Goal: Transaction & Acquisition: Purchase product/service

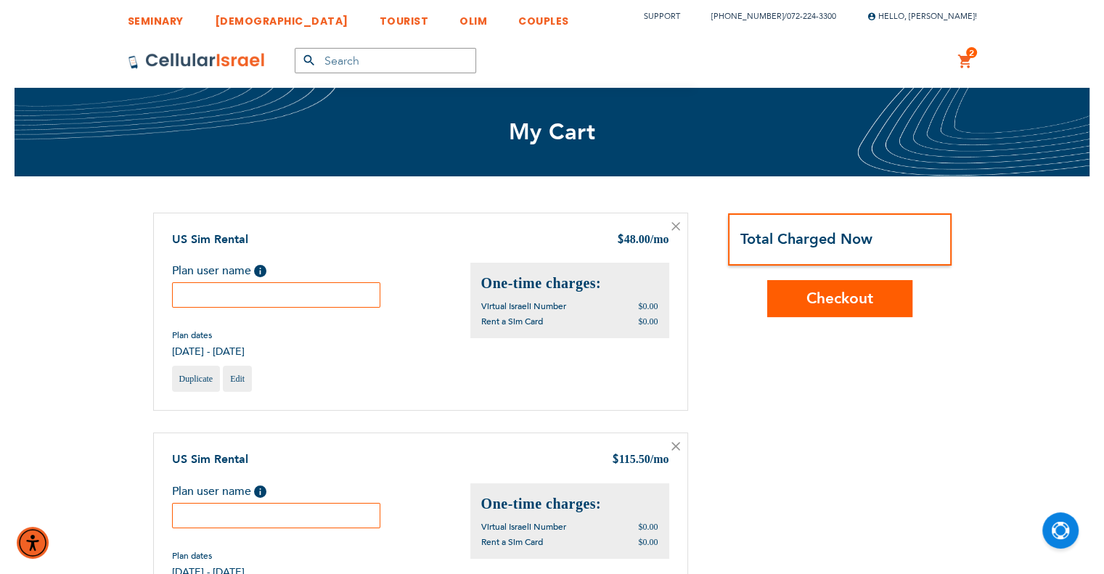
click at [329, 301] on input "text" at bounding box center [276, 294] width 209 height 25
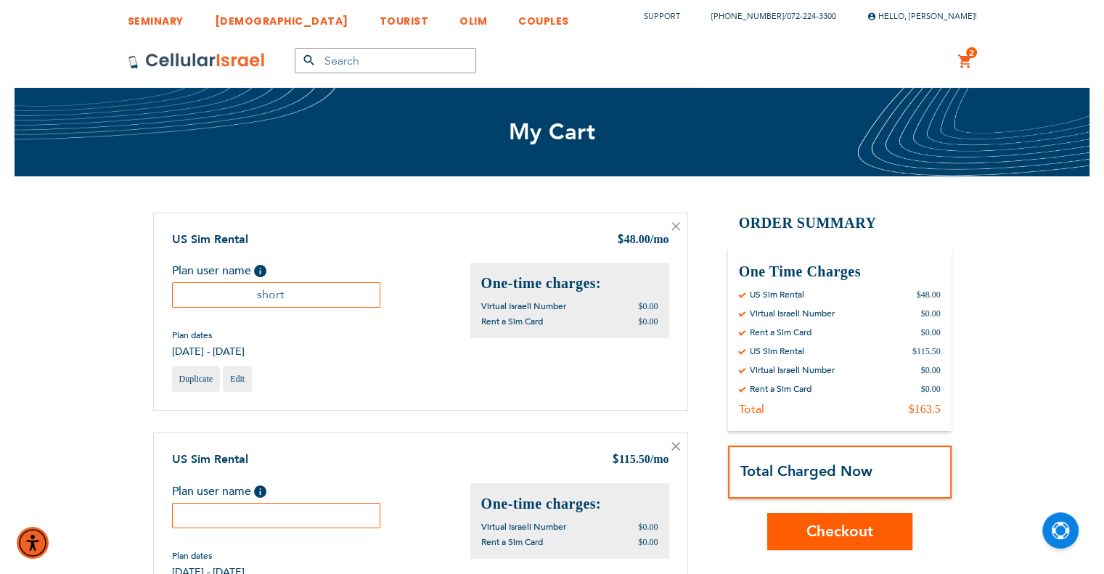
type input "short"
click at [341, 515] on input "text" at bounding box center [276, 515] width 209 height 25
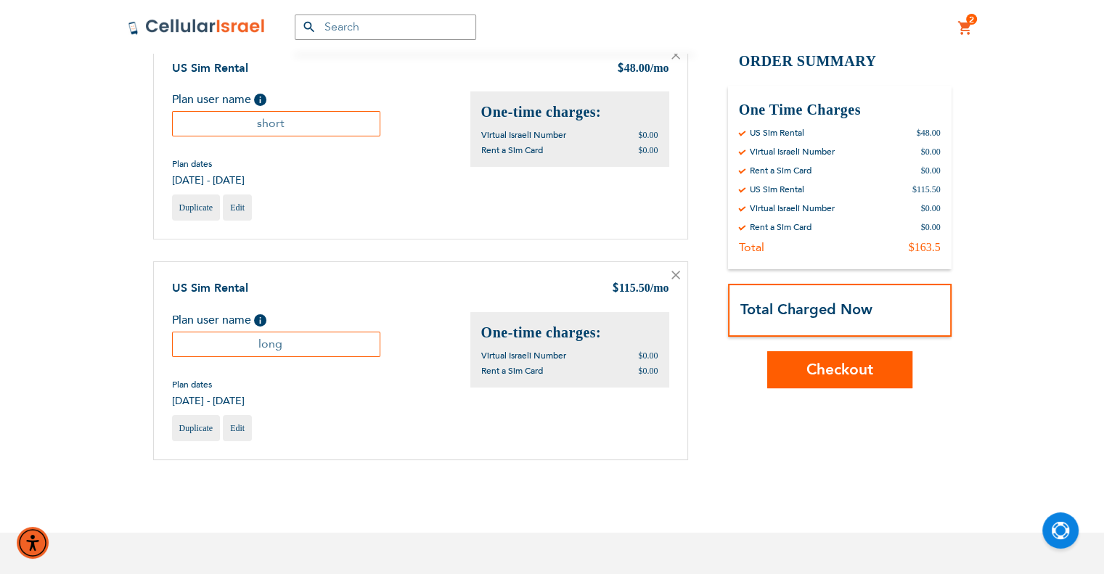
scroll to position [218, 0]
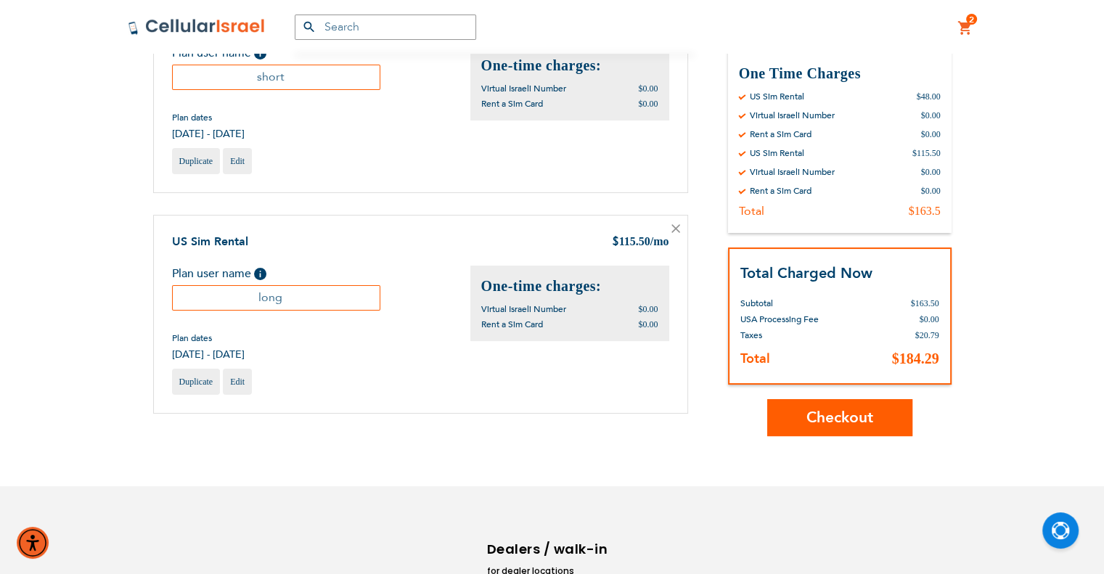
type input "long"
click at [852, 419] on span "Checkout" at bounding box center [840, 417] width 67 height 21
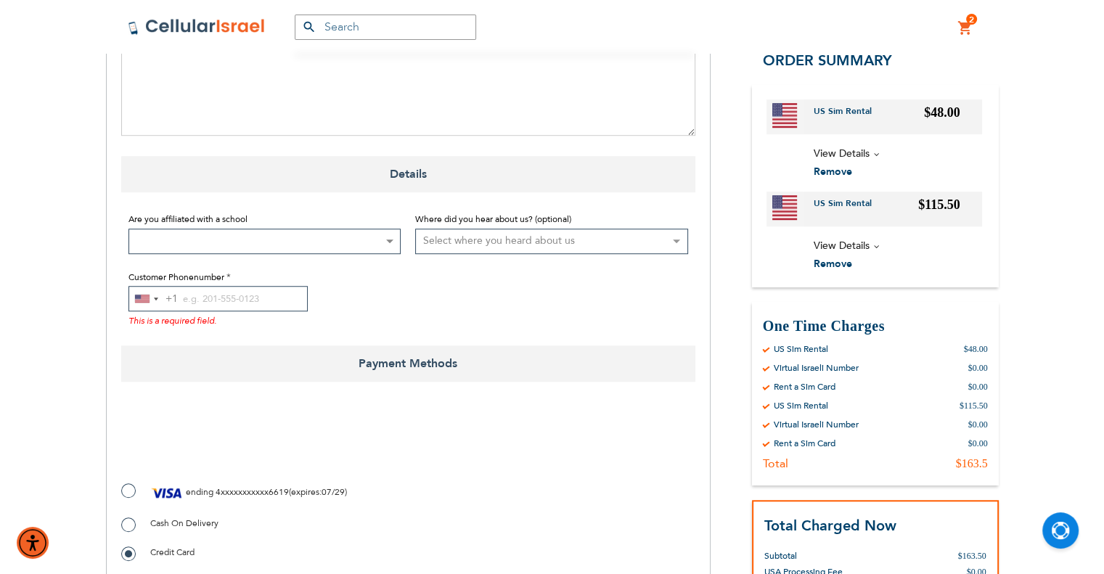
scroll to position [1089, 0]
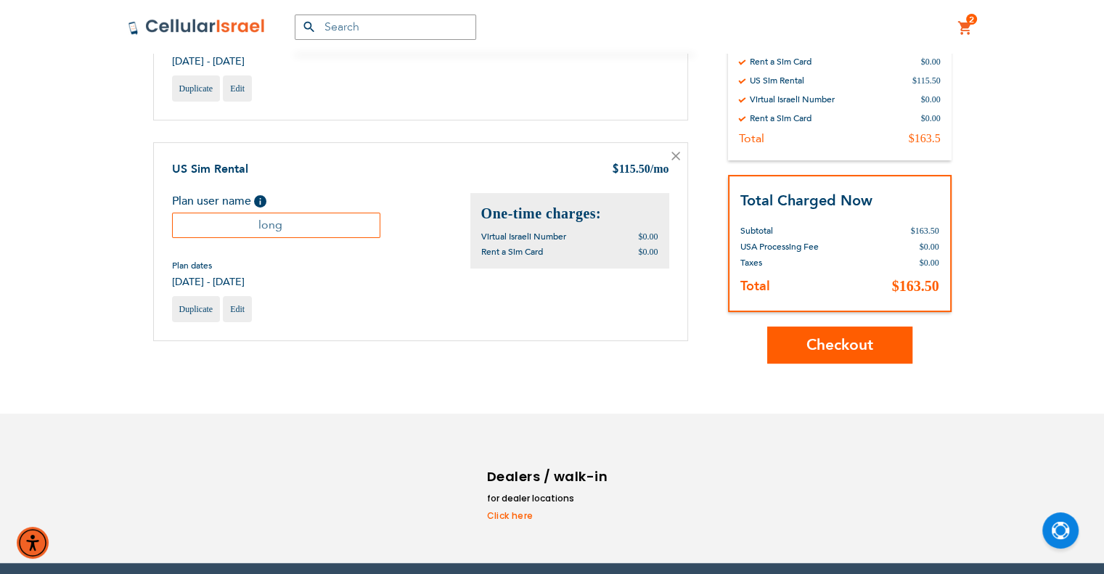
scroll to position [218, 0]
